Goal: Information Seeking & Learning: Learn about a topic

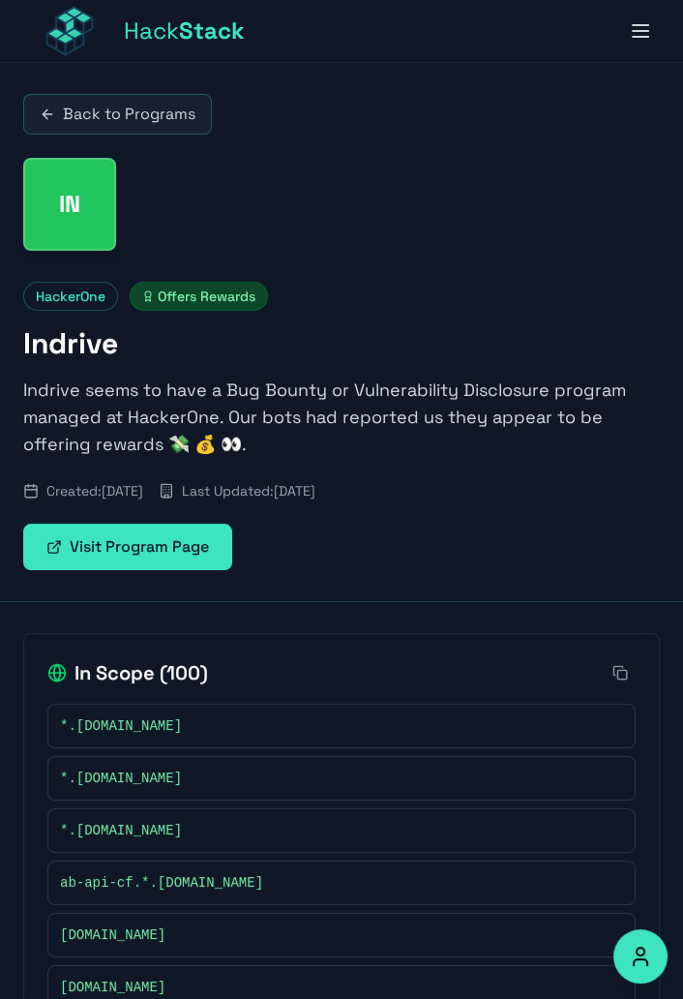
scroll to position [5, 0]
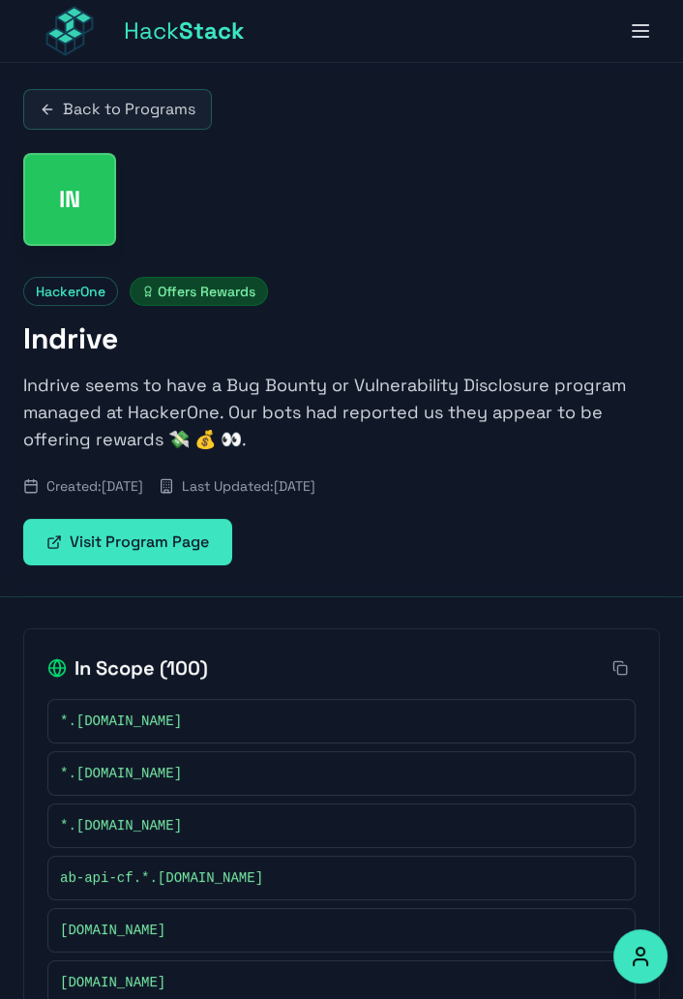
click at [620, 652] on button at bounding box center [620, 667] width 31 height 31
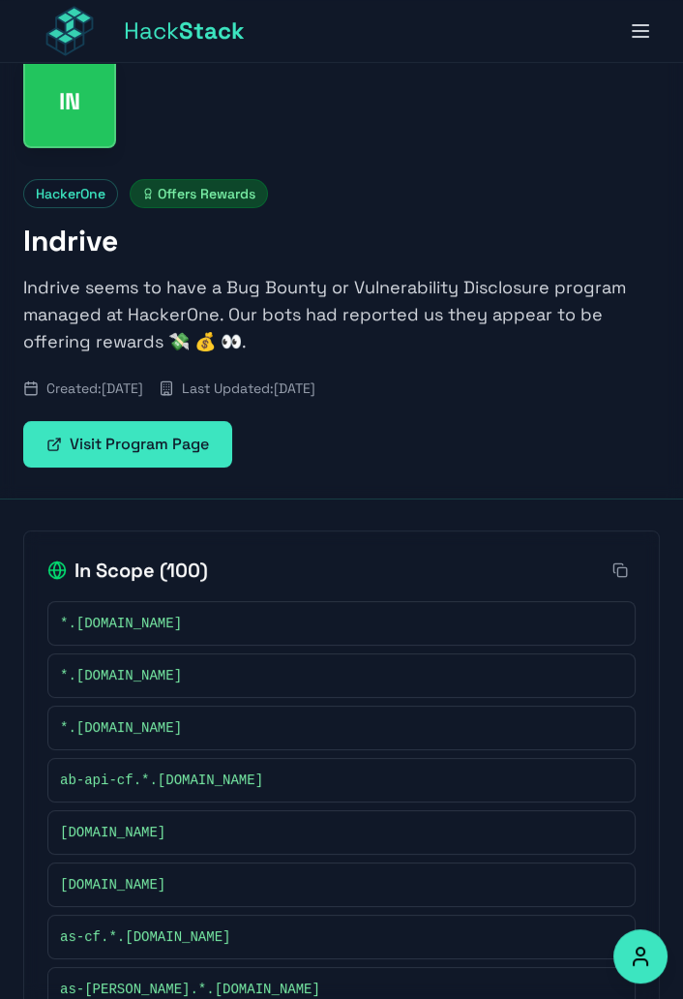
scroll to position [0, 0]
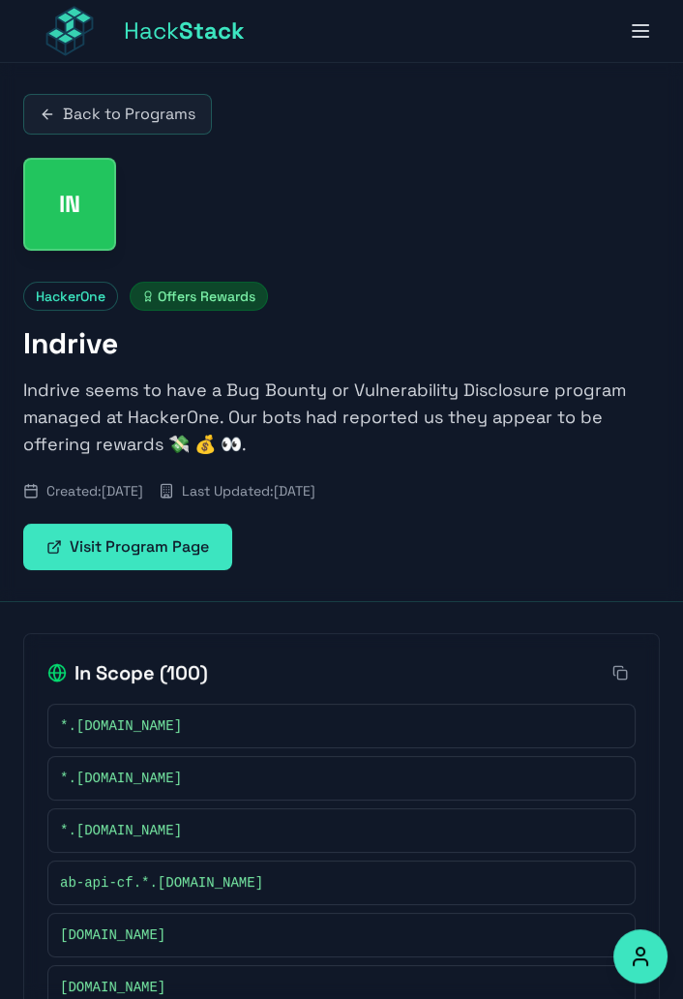
click at [146, 128] on link "Back to Programs" at bounding box center [117, 114] width 189 height 41
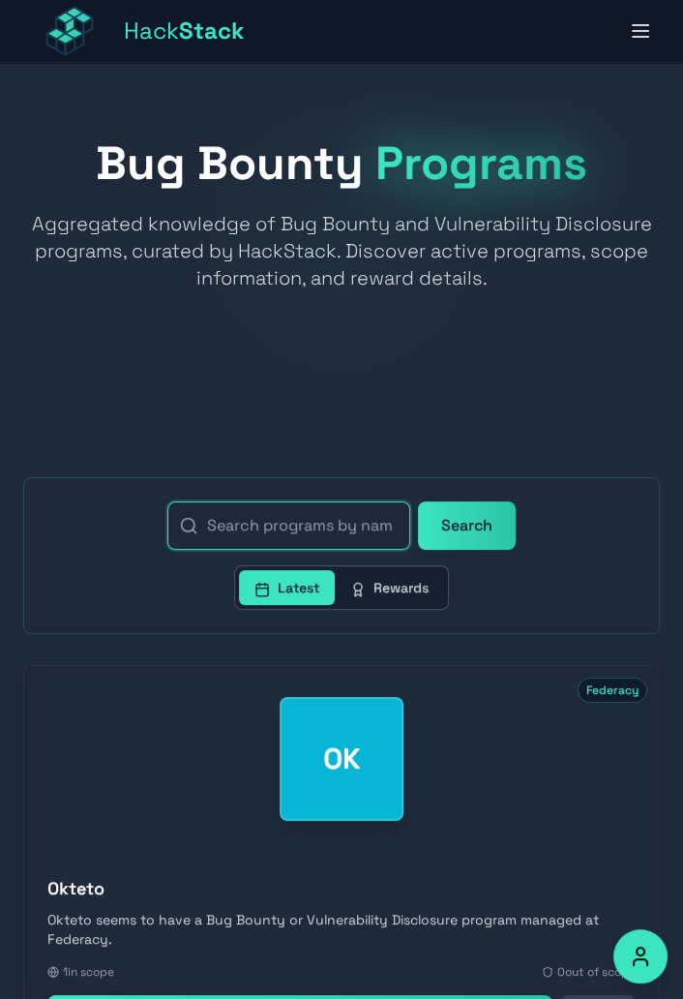
click at [329, 523] on input "text" at bounding box center [288, 525] width 243 height 48
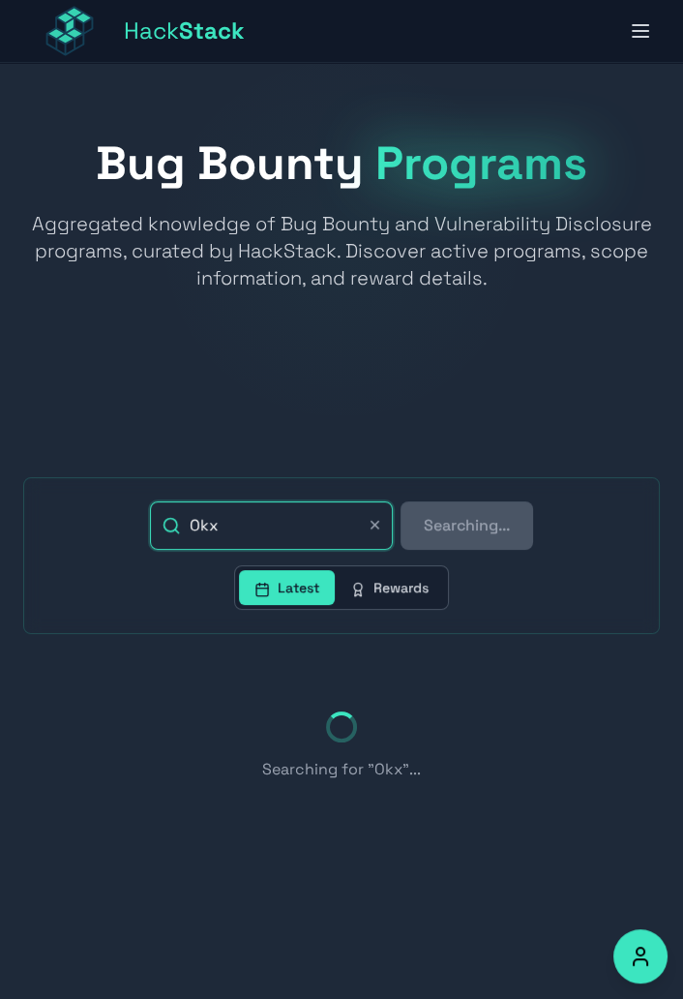
click at [401, 501] on button "Searching..." at bounding box center [467, 525] width 133 height 48
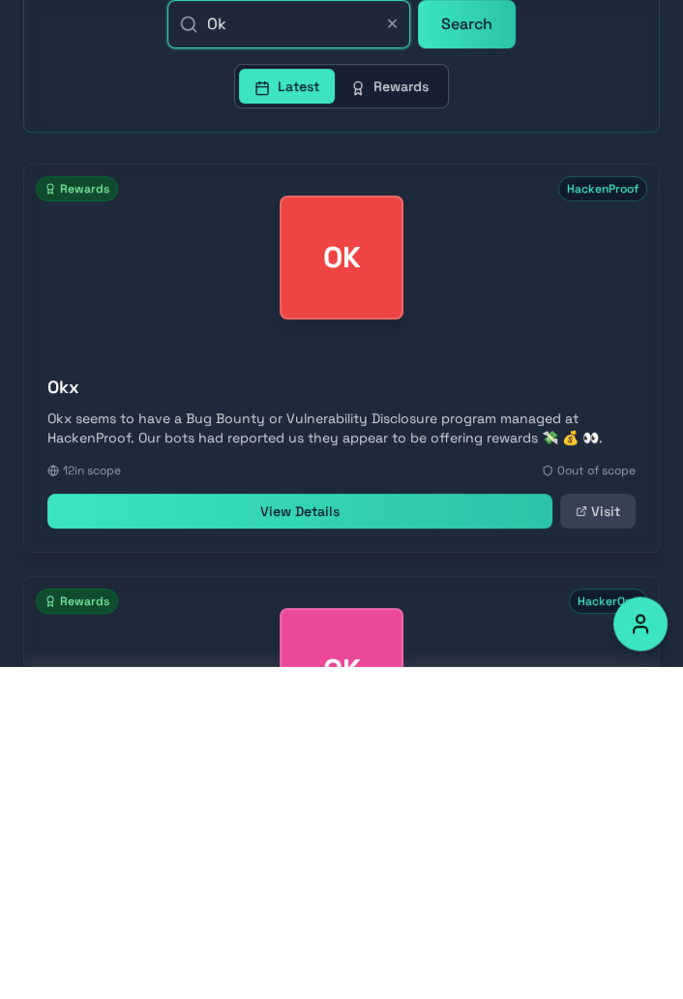
scroll to position [155, 0]
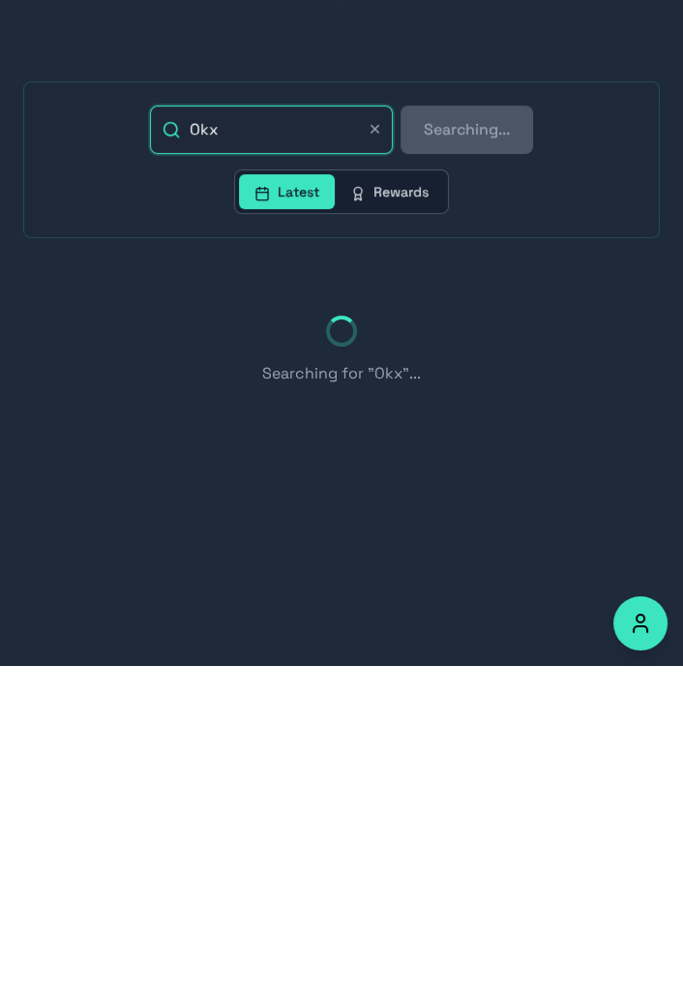
type input "Okx"
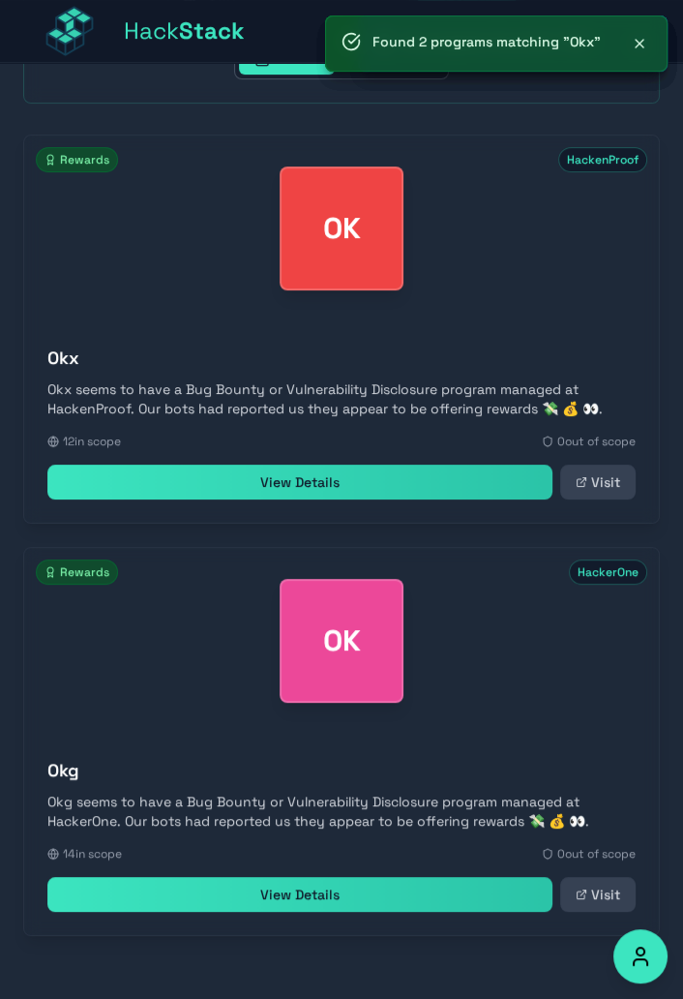
click at [513, 363] on h3 "Okx" at bounding box center [341, 357] width 588 height 27
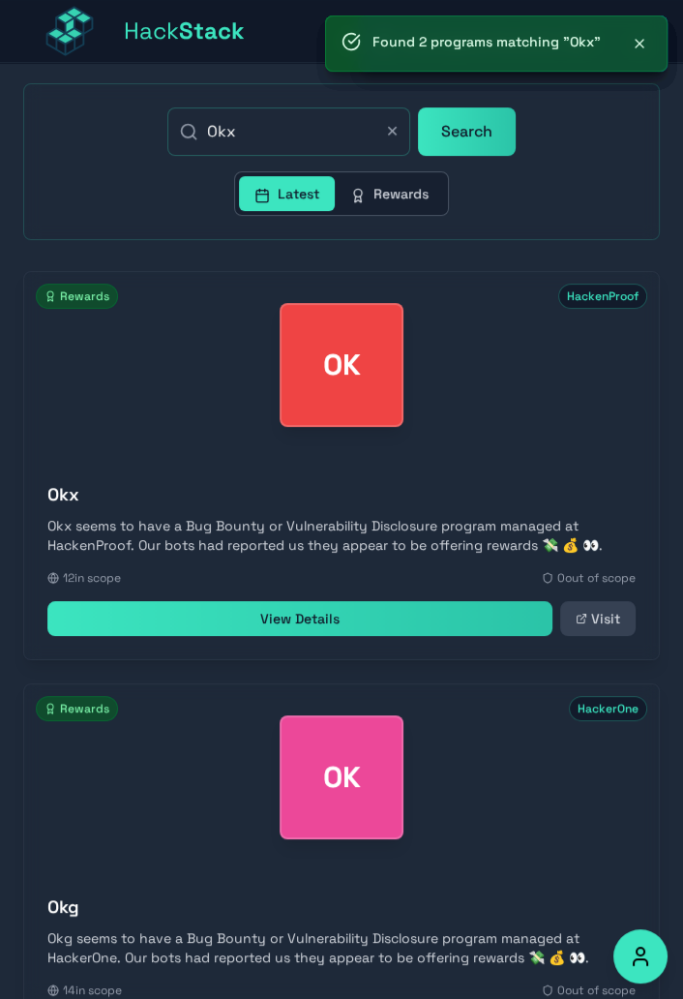
click at [366, 407] on div "OK" at bounding box center [342, 365] width 124 height 124
click at [411, 620] on link "View Details" at bounding box center [299, 618] width 505 height 35
